Goal: Find specific page/section: Find specific page/section

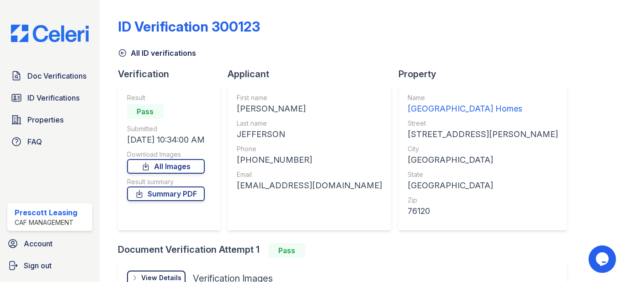
scroll to position [112, 0]
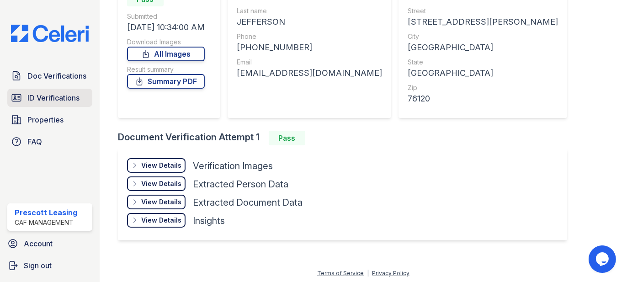
click at [58, 104] on link "ID Verifications" at bounding box center [49, 98] width 85 height 18
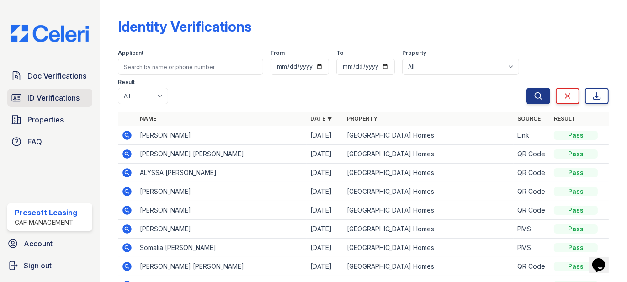
click at [40, 102] on span "ID Verifications" at bounding box center [53, 97] width 52 height 11
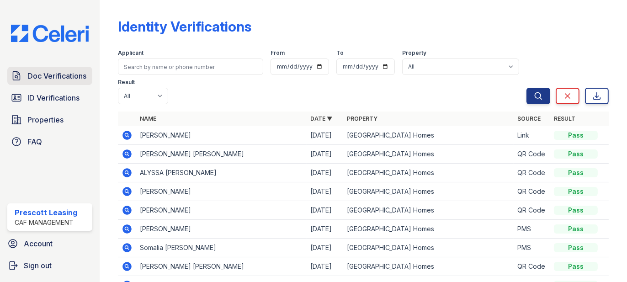
click at [54, 76] on span "Doc Verifications" at bounding box center [56, 75] width 59 height 11
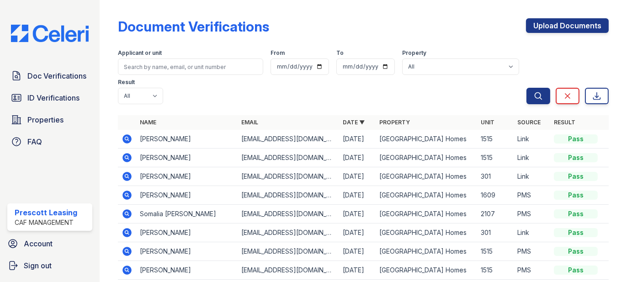
click at [54, 88] on div "Doc Verifications ID Verifications Properties FAQ" at bounding box center [50, 109] width 92 height 84
click at [53, 89] on link "ID Verifications" at bounding box center [49, 98] width 85 height 18
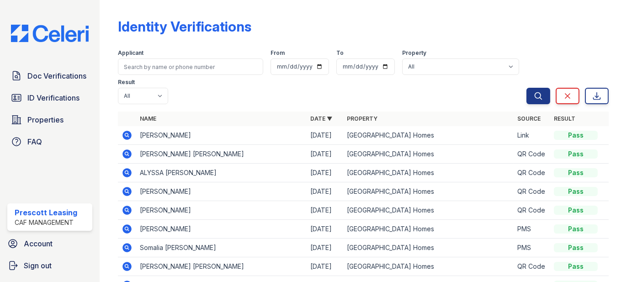
click at [483, 106] on form "Applicant From To Property All Prescott Park Apartment Homes Result All Pass Fa…" at bounding box center [363, 75] width 491 height 66
click at [333, 88] on div "Applicant From To Property All Prescott Park Apartment Homes Result All Pass Fa…" at bounding box center [322, 75] width 409 height 59
click at [451, 96] on div "Applicant From To Property All Prescott Park Apartment Homes Result All Pass Fa…" at bounding box center [322, 75] width 409 height 59
